Goal: Complete application form: Complete application form

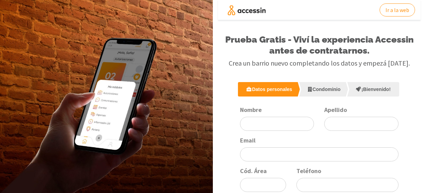
click at [333, 91] on link "Condominio" at bounding box center [322, 89] width 47 height 14
click at [266, 123] on input "Nombre" at bounding box center [277, 124] width 74 height 14
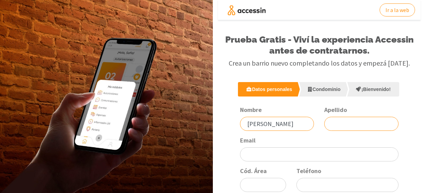
type input "[PERSON_NAME]"
click at [343, 125] on input "Apellido" at bounding box center [361, 124] width 74 height 14
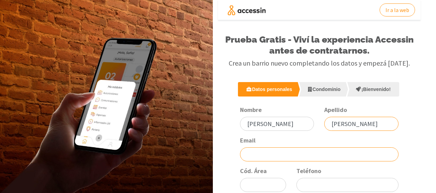
type input "[PERSON_NAME]"
click at [265, 156] on input "Email" at bounding box center [319, 154] width 158 height 14
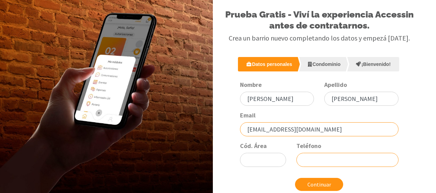
scroll to position [62, 0]
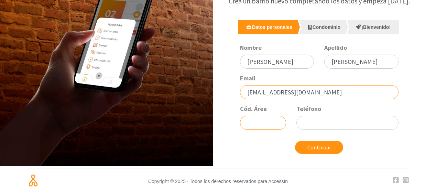
type input "[EMAIL_ADDRESS][DOMAIN_NAME]"
click at [264, 122] on input "Cód. Área" at bounding box center [263, 123] width 46 height 14
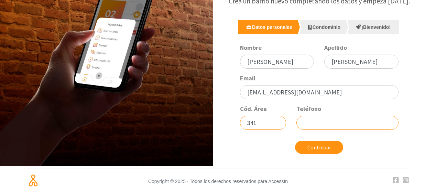
type input "341"
click at [318, 124] on input "Teléfono" at bounding box center [347, 123] width 102 height 14
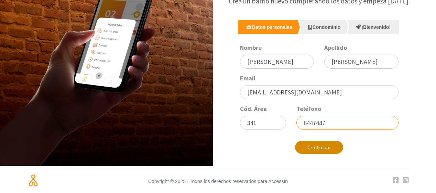
type input "6447487"
click at [319, 148] on button "Continuar" at bounding box center [319, 147] width 48 height 13
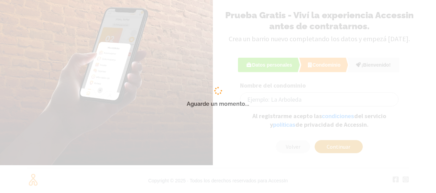
scroll to position [24, 0]
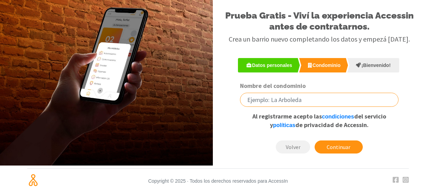
click at [258, 99] on input "Nombre del condominio" at bounding box center [319, 100] width 158 height 14
click at [256, 101] on input "[PERSON_NAME] 316" at bounding box center [319, 100] width 158 height 14
click at [284, 102] on input "San [PERSON_NAME] 316" at bounding box center [319, 100] width 158 height 14
type input "San [PERSON_NAME] 3160"
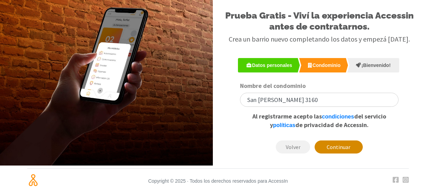
click at [344, 147] on button "Continuar" at bounding box center [338, 146] width 48 height 13
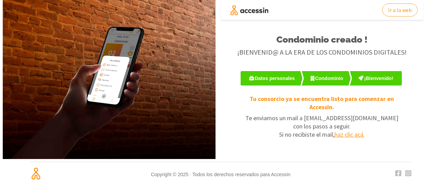
scroll to position [0, 0]
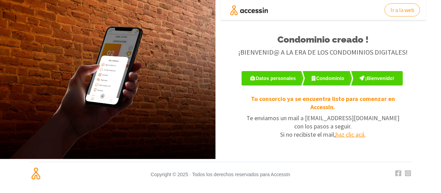
click at [358, 134] on span "haz clic acá." at bounding box center [350, 135] width 30 height 8
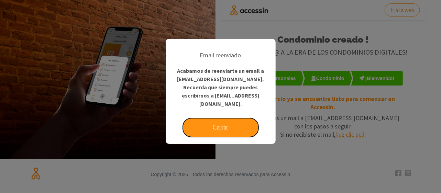
click at [202, 122] on button "Cerrar" at bounding box center [221, 127] width 76 height 19
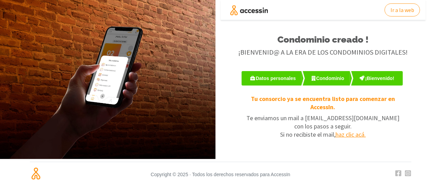
click at [352, 134] on span "haz clic acá." at bounding box center [350, 135] width 30 height 8
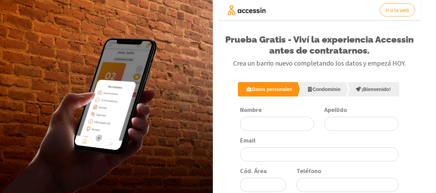
click at [321, 88] on link "Condominio" at bounding box center [322, 89] width 47 height 14
click at [274, 124] on input "Nombre" at bounding box center [277, 124] width 74 height 14
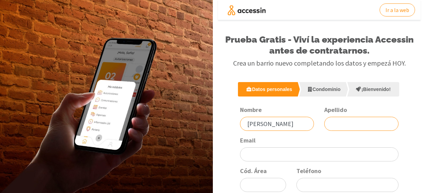
type input "susana"
click at [335, 121] on input "Apellido" at bounding box center [361, 124] width 74 height 14
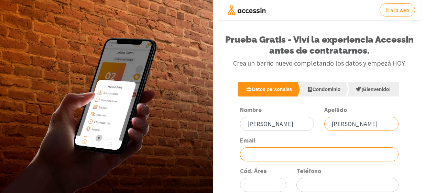
type input "serantes"
click at [299, 155] on input "Email" at bounding box center [319, 154] width 158 height 14
type input "[EMAIL_ADDRESS][DOMAIN_NAME]"
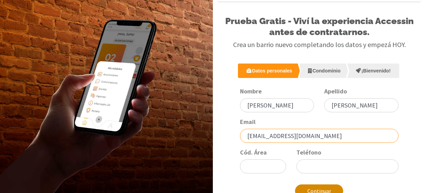
scroll to position [34, 0]
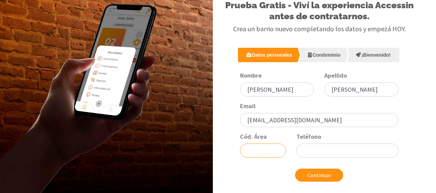
click at [271, 149] on input "Cód. Área" at bounding box center [263, 151] width 46 height 14
click at [271, 150] on input "Cód. Área" at bounding box center [263, 151] width 46 height 14
type input "341"
click at [321, 147] on input "Teléfono" at bounding box center [347, 151] width 102 height 14
type input "6447487"
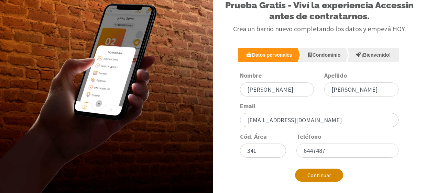
click at [331, 177] on button "Continuar" at bounding box center [319, 175] width 48 height 13
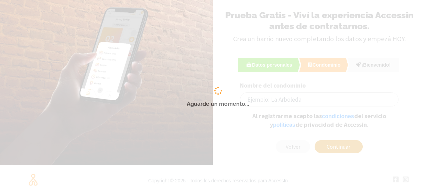
scroll to position [24, 0]
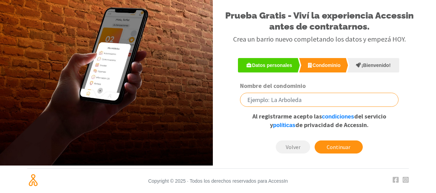
click at [310, 100] on input "Nombre del condominio" at bounding box center [319, 100] width 158 height 14
type input "San [PERSON_NAME] 3160"
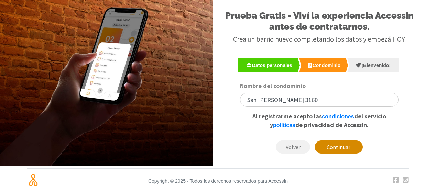
click at [339, 148] on button "Continuar" at bounding box center [338, 146] width 48 height 13
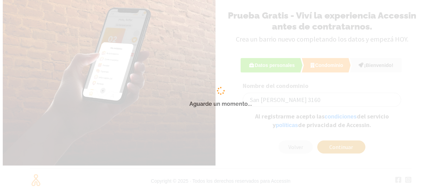
scroll to position [0, 0]
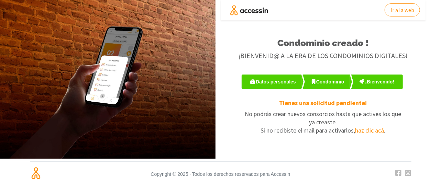
click at [370, 131] on span "haz clic acá" at bounding box center [369, 130] width 29 height 8
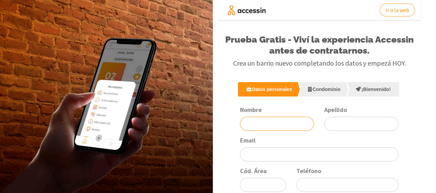
click at [261, 126] on input "Nombre" at bounding box center [277, 124] width 74 height 14
type input "susana"
click at [346, 123] on input "Apellido" at bounding box center [361, 124] width 74 height 14
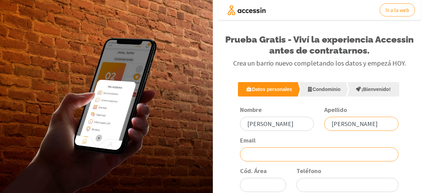
type input "serantes"
click at [277, 157] on input "Email" at bounding box center [319, 154] width 158 height 14
type input "[EMAIL_ADDRESS][DOMAIN_NAME]"
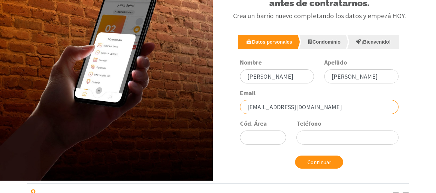
scroll to position [62, 0]
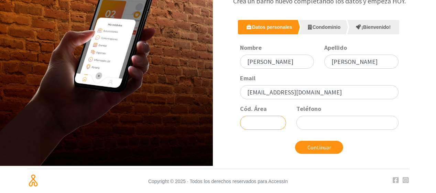
click at [272, 122] on input "Cód. Área" at bounding box center [263, 123] width 46 height 14
type input "341"
click at [331, 125] on input "Teléfono" at bounding box center [347, 123] width 102 height 14
type input "6447487"
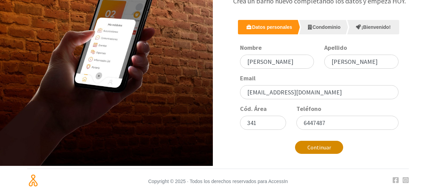
click at [317, 147] on button "Continuar" at bounding box center [319, 147] width 48 height 13
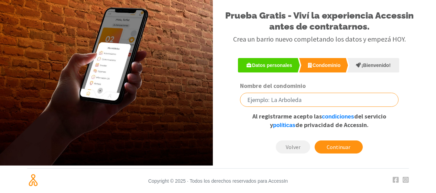
click at [289, 100] on input "Nombre del condominio" at bounding box center [319, 100] width 158 height 14
type input "San [PERSON_NAME] 3160"
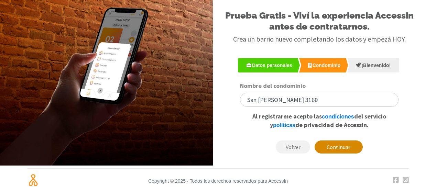
click at [341, 146] on button "Continuar" at bounding box center [338, 146] width 48 height 13
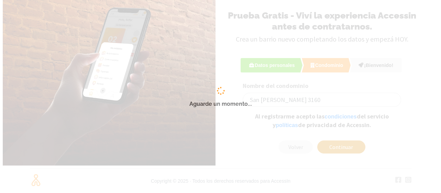
scroll to position [0, 0]
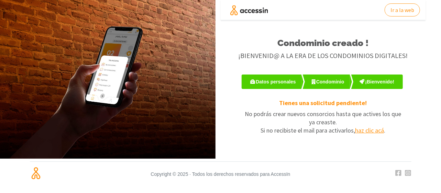
click at [364, 131] on span "haz clic acá" at bounding box center [369, 130] width 29 height 8
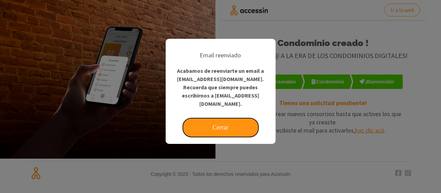
click at [228, 119] on button "Cerrar" at bounding box center [221, 127] width 76 height 19
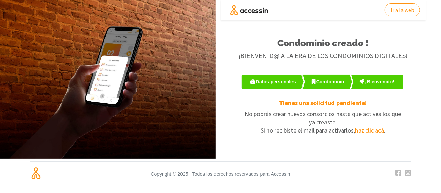
click at [359, 130] on span "haz clic acá" at bounding box center [369, 130] width 29 height 8
